Goal: Check status: Check status

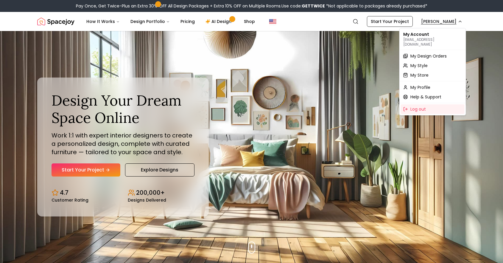
click at [422, 54] on span "My Design Orders" at bounding box center [428, 56] width 36 height 6
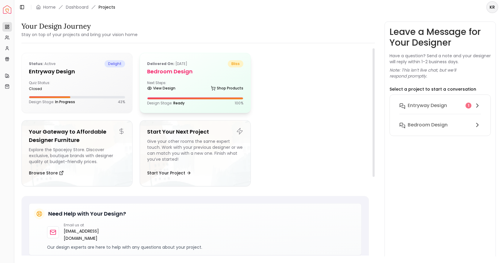
click at [167, 76] on div "Delivered on: [DATE] bliss Bedroom Design Next Steps: View Design Shop Products…" at bounding box center [195, 83] width 110 height 60
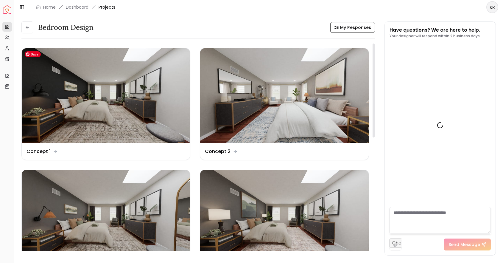
scroll to position [1802, 0]
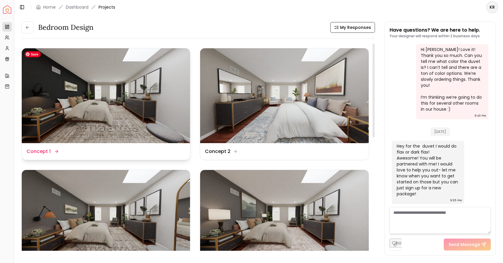
click at [89, 125] on img at bounding box center [106, 95] width 168 height 95
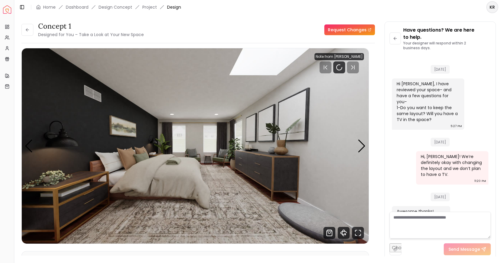
scroll to position [1809, 0]
